Goal: Transaction & Acquisition: Purchase product/service

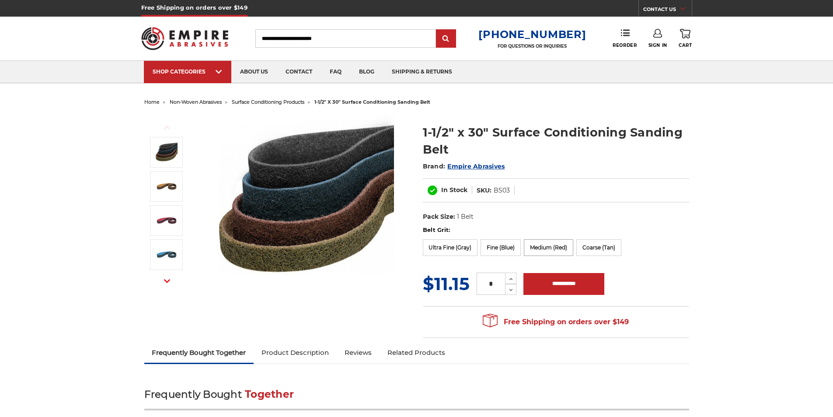
click at [544, 249] on label "Medium (Red)" at bounding box center [548, 247] width 49 height 17
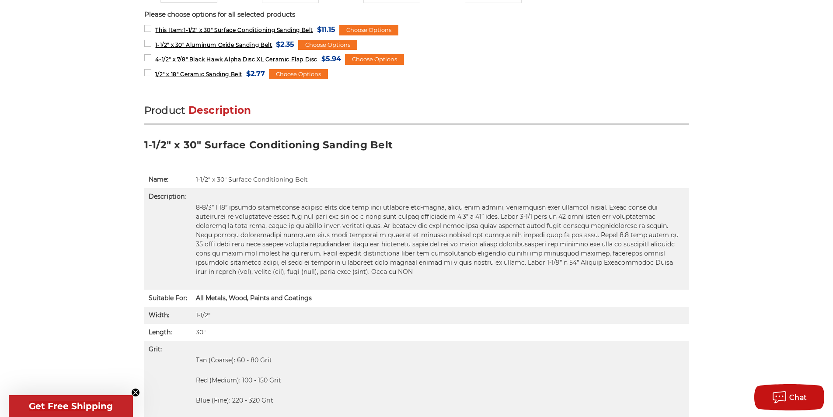
scroll to position [568, 0]
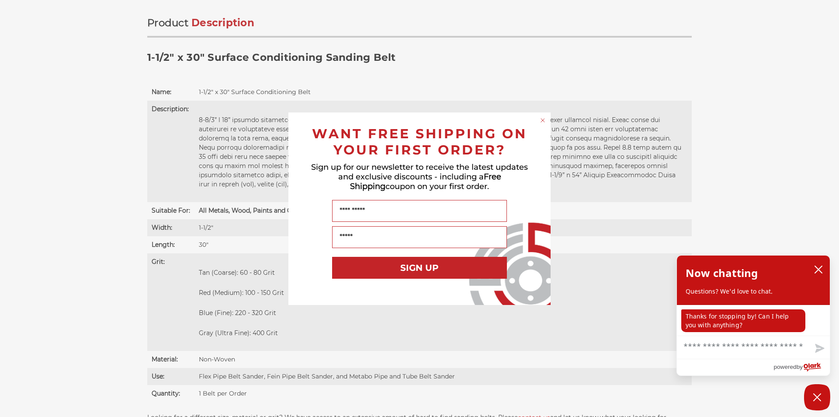
click at [543, 116] on circle "Close dialog" at bounding box center [543, 120] width 8 height 8
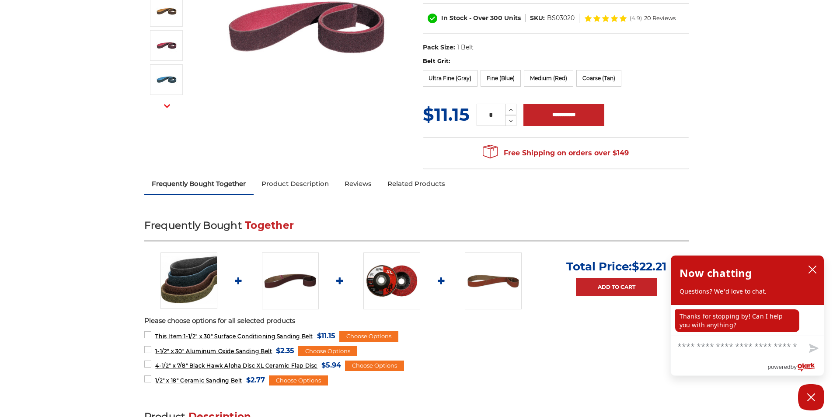
scroll to position [0, 0]
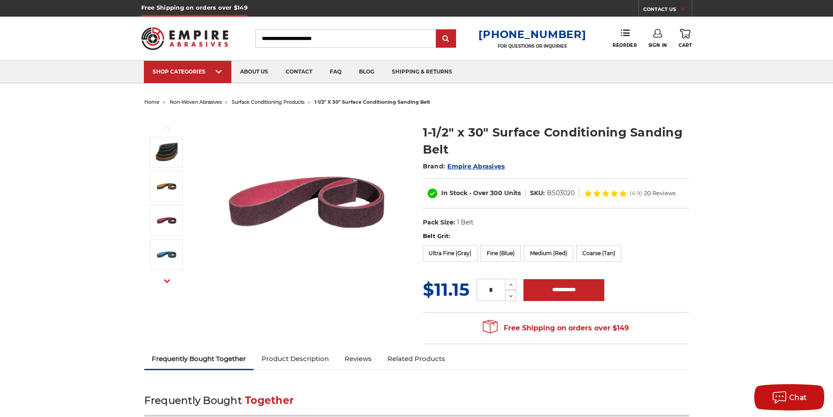
click at [268, 101] on span "surface conditioning products" at bounding box center [268, 102] width 73 height 6
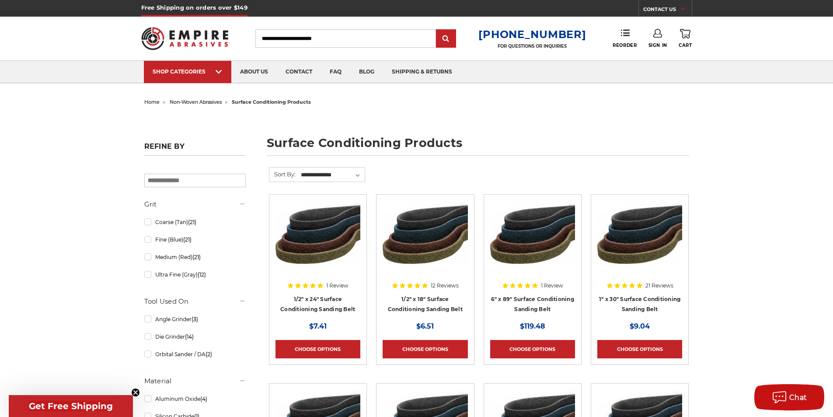
click at [150, 100] on span "home" at bounding box center [151, 102] width 15 height 6
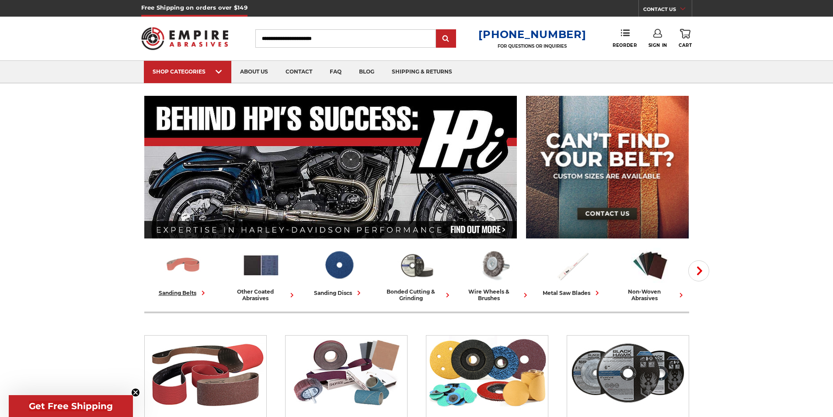
click at [182, 268] on img at bounding box center [183, 265] width 38 height 38
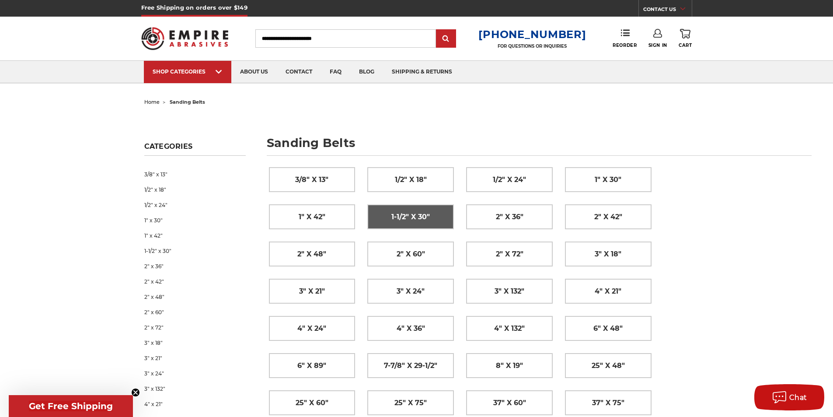
click at [418, 216] on span "1-1/2" x 30"" at bounding box center [410, 216] width 38 height 15
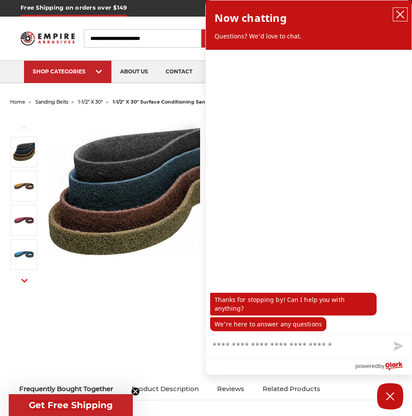
click at [401, 12] on icon "close chatbox" at bounding box center [400, 14] width 9 height 9
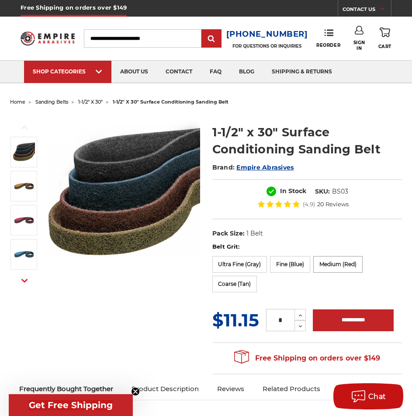
click at [327, 266] on label "Medium (Red)" at bounding box center [337, 264] width 49 height 17
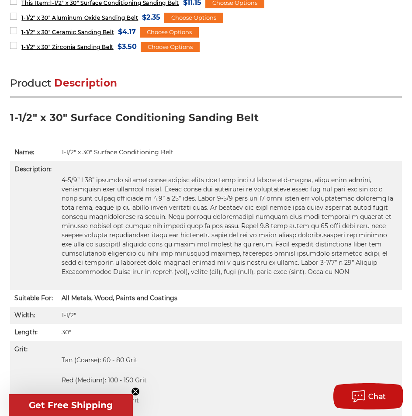
scroll to position [656, 0]
